Goal: Information Seeking & Learning: Understand process/instructions

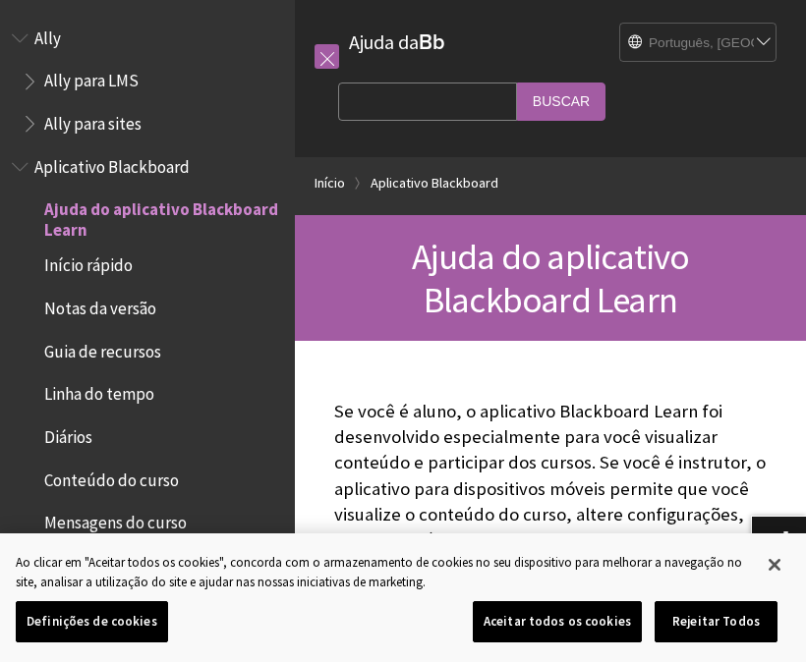
scroll to position [161, 0]
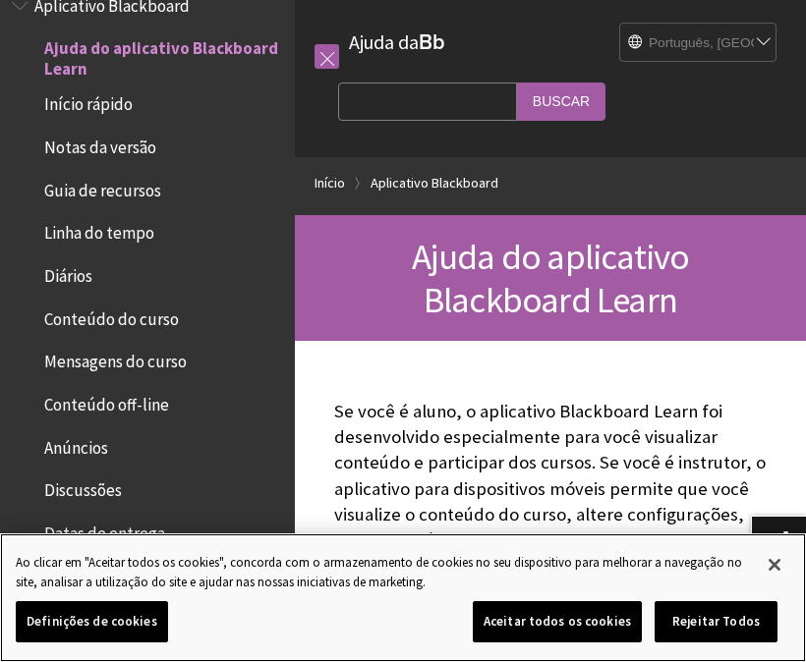
click at [612, 616] on button "Aceitar todos os cookies" at bounding box center [557, 621] width 169 height 41
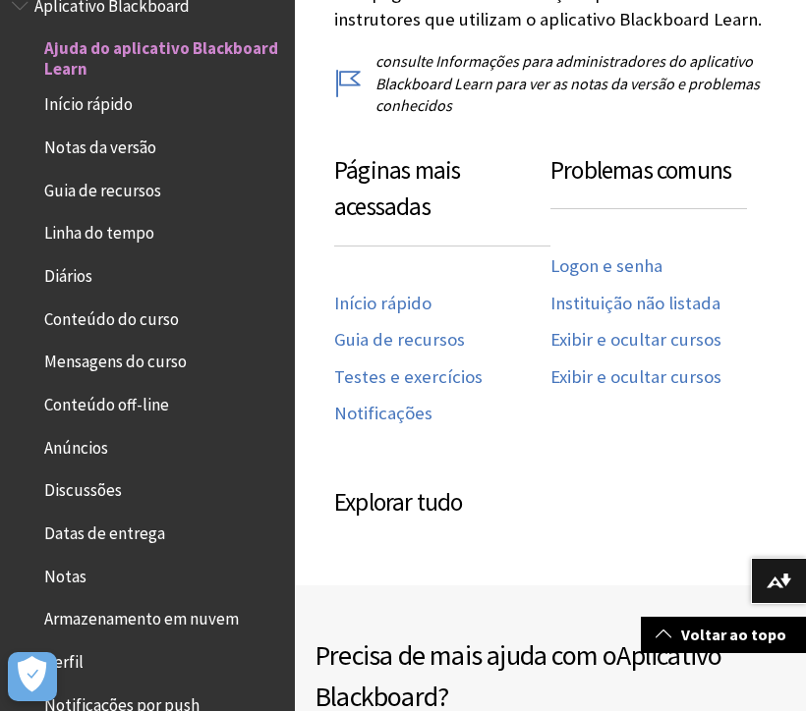
scroll to position [1058, 0]
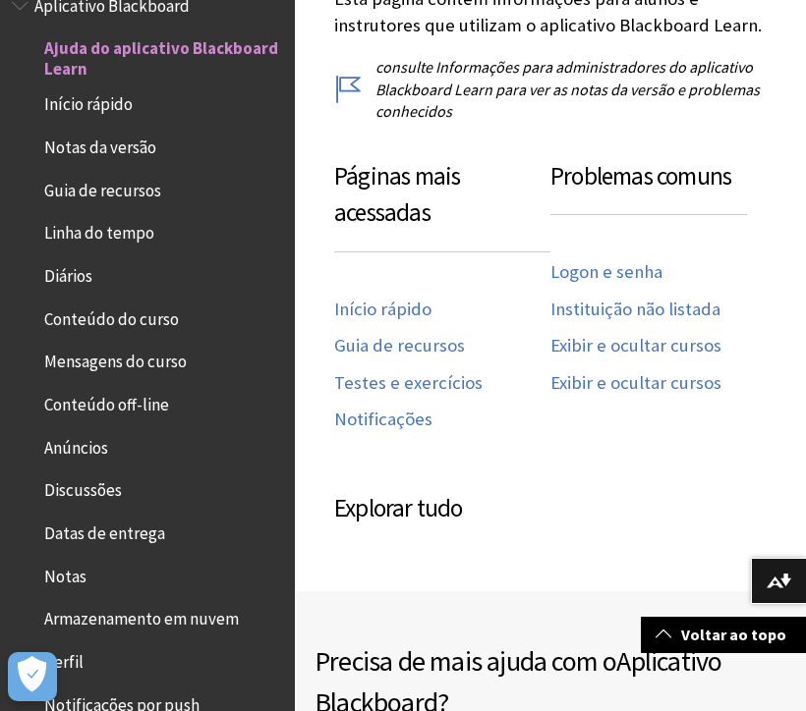
click at [703, 299] on link "Instituição não listada" at bounding box center [635, 310] width 170 height 23
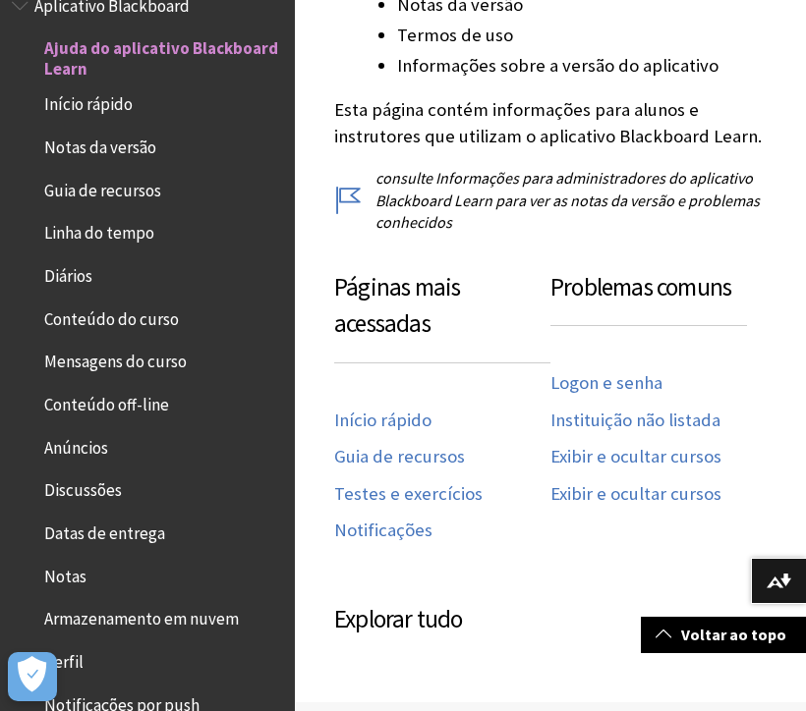
scroll to position [948, 0]
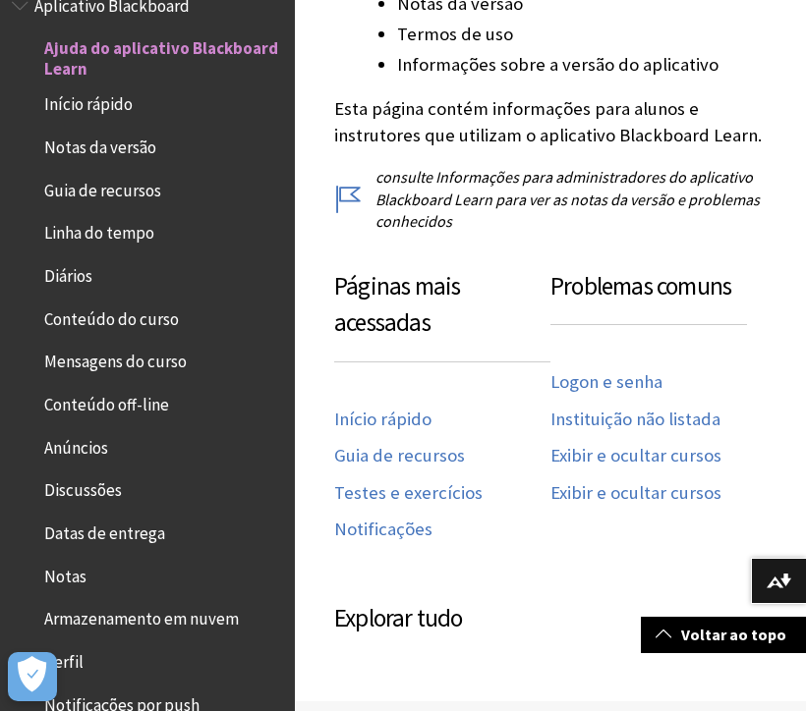
click at [650, 371] on link "Logon e senha" at bounding box center [606, 382] width 112 height 23
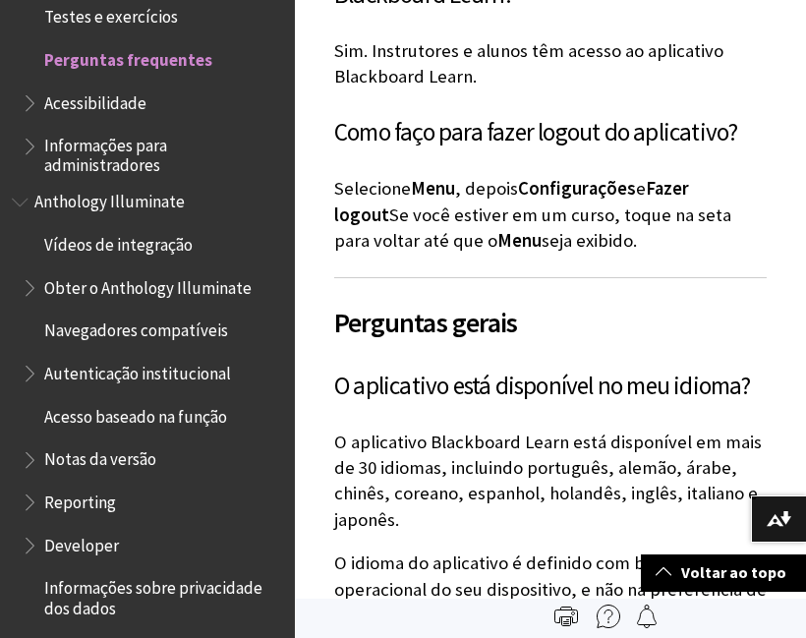
scroll to position [2087, 0]
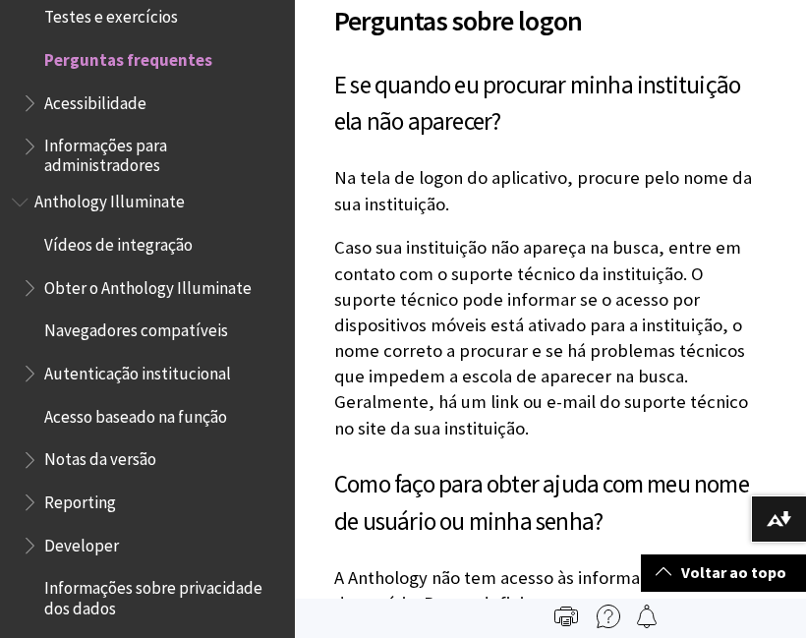
scroll to position [1253, 0]
